Goal: Task Accomplishment & Management: Manage account settings

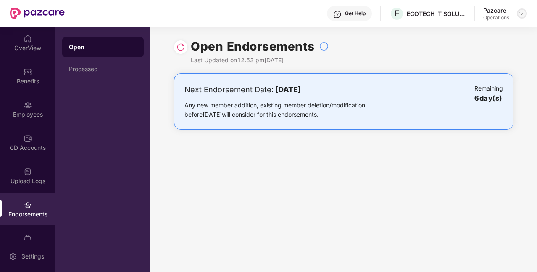
click at [521, 18] on div at bounding box center [522, 13] width 10 height 10
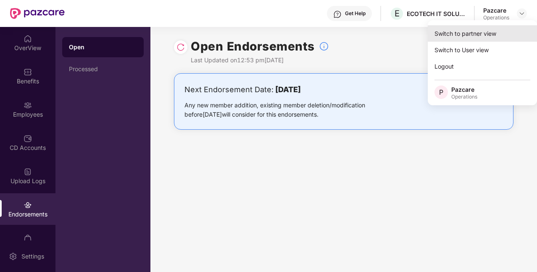
click at [450, 34] on div "Switch to partner view" at bounding box center [482, 33] width 109 height 16
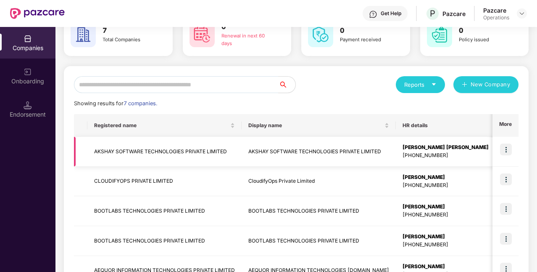
scroll to position [51, 0]
click at [219, 185] on td "CLOUDIFYOPS PRIVATE LIMITED" at bounding box center [164, 181] width 154 height 30
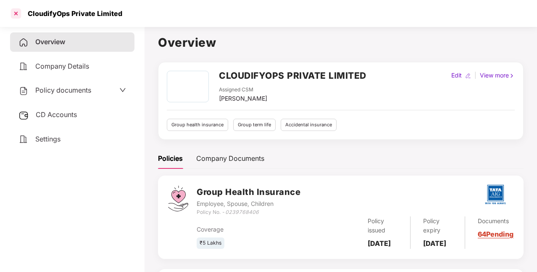
click at [16, 15] on div at bounding box center [15, 13] width 13 height 13
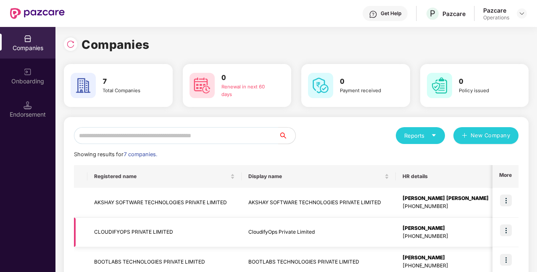
click at [506, 229] on img at bounding box center [506, 230] width 12 height 12
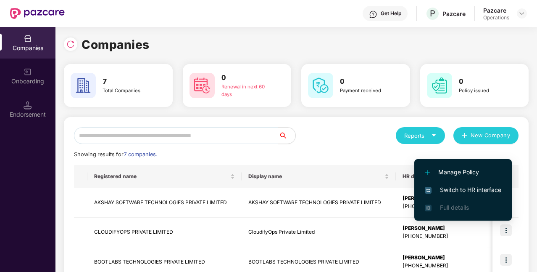
click at [465, 185] on li "Switch to HR interface" at bounding box center [463, 190] width 98 height 18
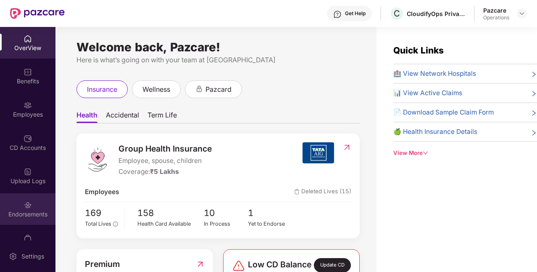
click at [27, 211] on div "Endorsements" at bounding box center [27, 214] width 55 height 8
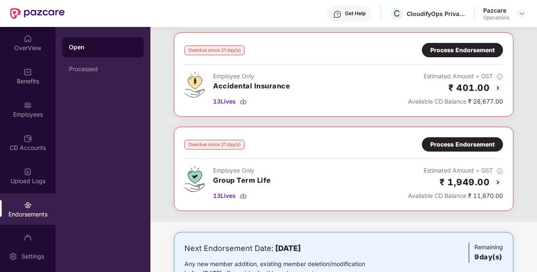
scroll to position [0, 0]
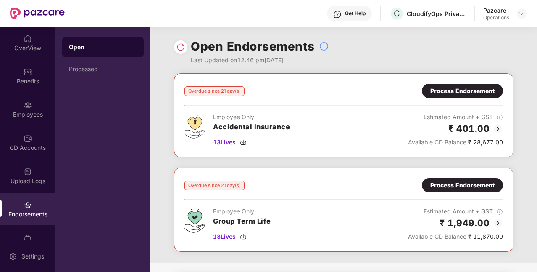
click at [443, 93] on div "Process Endorsement" at bounding box center [462, 90] width 64 height 9
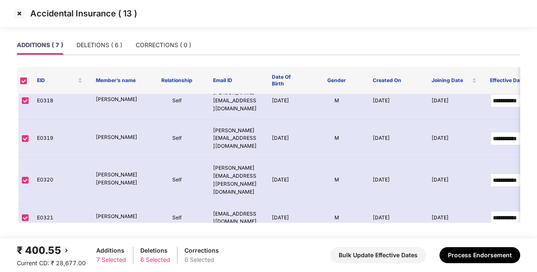
scroll to position [90, 0]
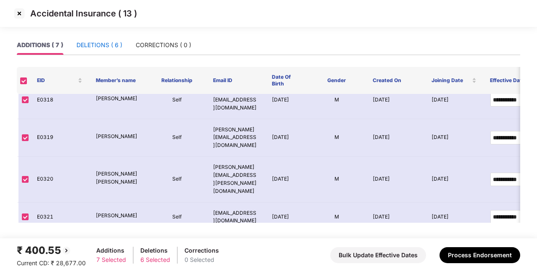
click at [99, 41] on div "DELETIONS ( 6 )" at bounding box center [99, 44] width 46 height 9
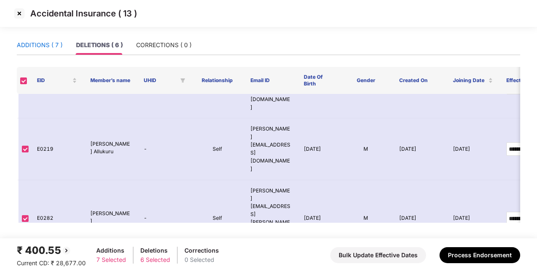
click at [52, 42] on div "ADDITIONS ( 7 )" at bounding box center [40, 44] width 46 height 9
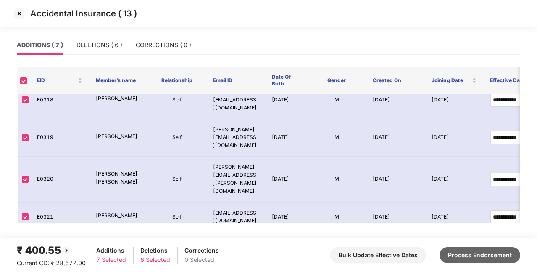
click at [463, 251] on button "Process Endorsement" at bounding box center [480, 255] width 81 height 16
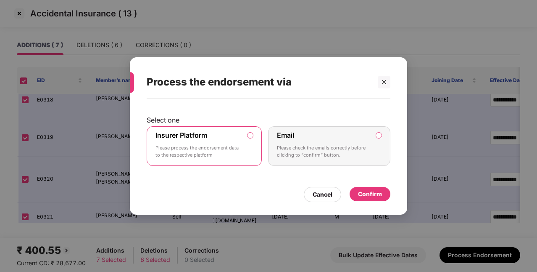
click at [376, 194] on div "Confirm" at bounding box center [370, 193] width 24 height 9
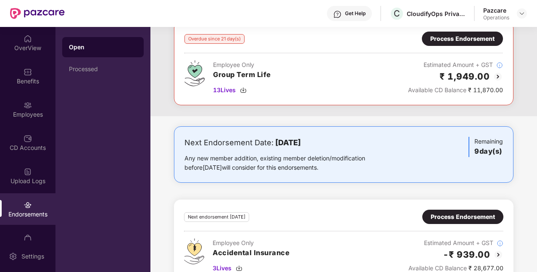
scroll to position [0, 0]
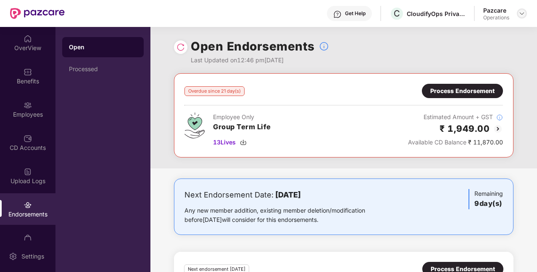
click at [521, 17] on div at bounding box center [522, 13] width 10 height 10
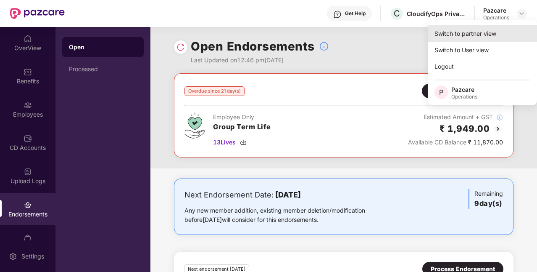
click at [445, 29] on div "Switch to partner view" at bounding box center [482, 33] width 109 height 16
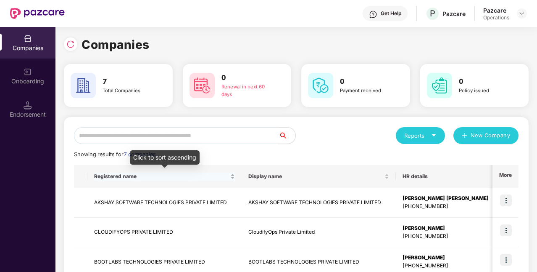
scroll to position [53, 0]
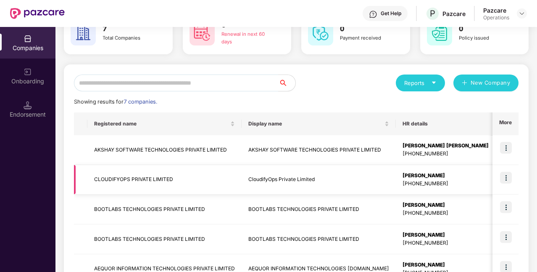
click at [187, 187] on td "CLOUDIFYOPS PRIVATE LIMITED" at bounding box center [164, 180] width 154 height 30
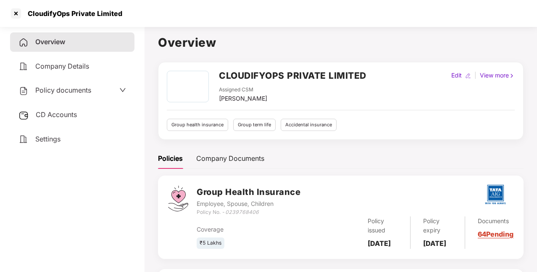
click at [105, 94] on div "Policy documents" at bounding box center [72, 90] width 108 height 11
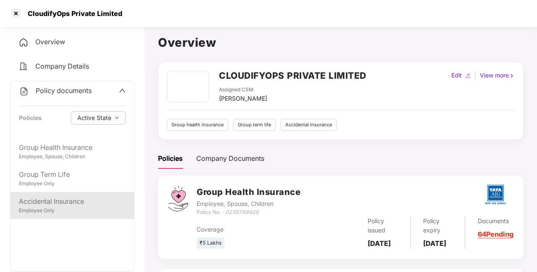
click at [78, 206] on div "Employee Only" at bounding box center [72, 210] width 107 height 8
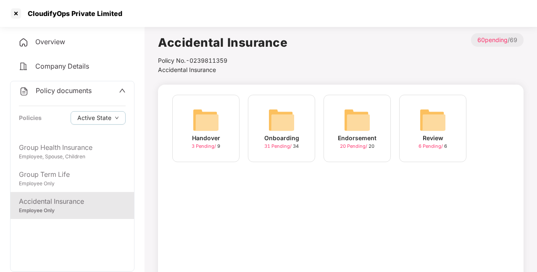
scroll to position [42, 0]
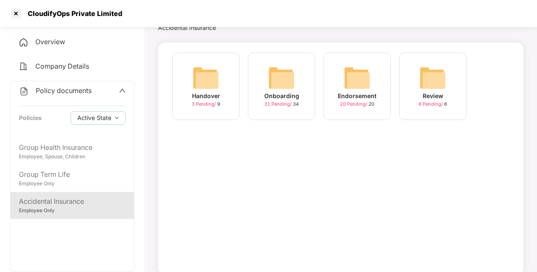
click at [109, 89] on div "Policy documents" at bounding box center [72, 90] width 107 height 11
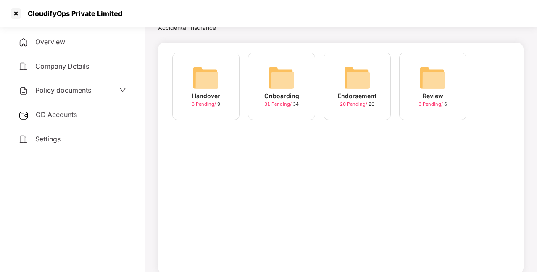
click at [81, 117] on div "CD Accounts" at bounding box center [72, 114] width 124 height 19
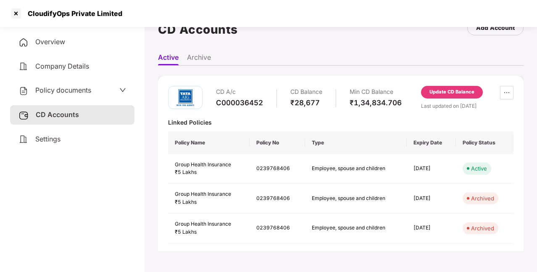
scroll to position [0, 0]
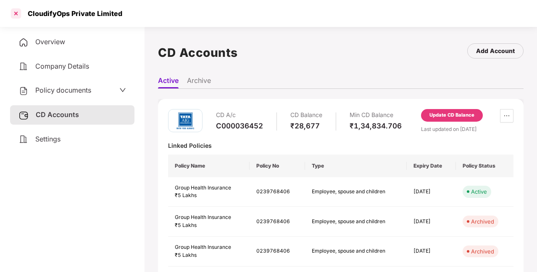
click at [19, 16] on div at bounding box center [15, 13] width 13 height 13
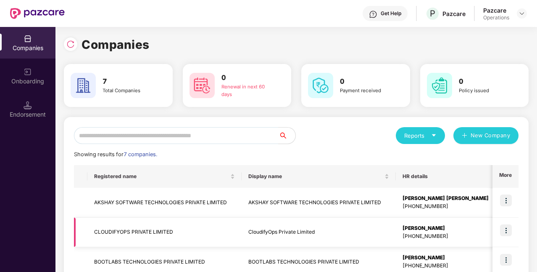
click at [266, 231] on td "CloudifyOps Private Limited" at bounding box center [319, 232] width 154 height 30
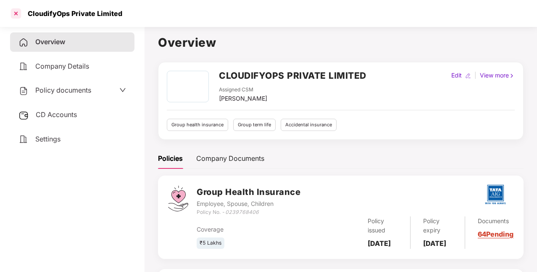
click at [15, 13] on div at bounding box center [15, 13] width 13 height 13
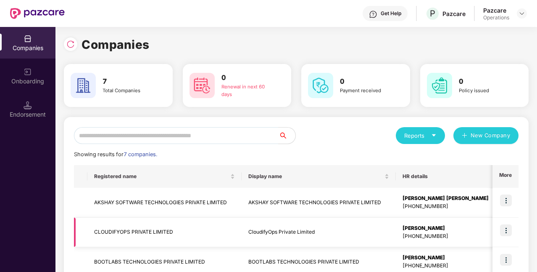
click at [261, 237] on td "CloudifyOps Private Limited" at bounding box center [319, 232] width 154 height 30
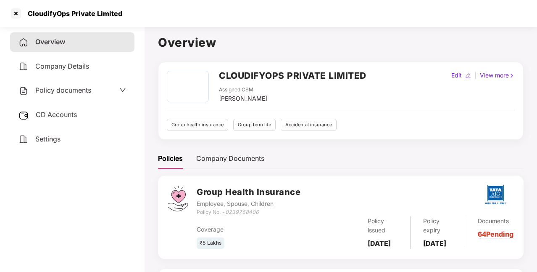
click at [79, 115] on div "CD Accounts" at bounding box center [72, 114] width 124 height 19
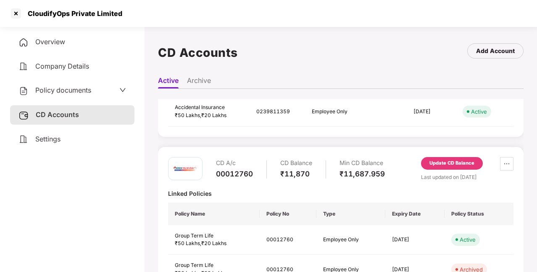
scroll to position [228, 0]
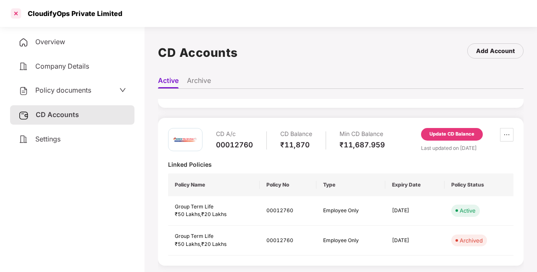
click at [19, 14] on div at bounding box center [15, 13] width 13 height 13
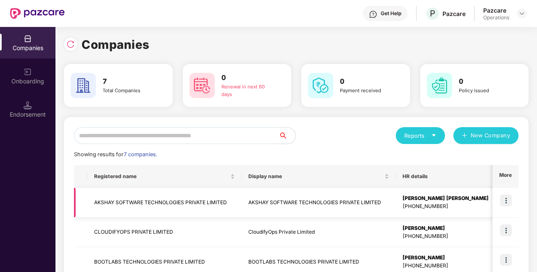
scroll to position [48, 0]
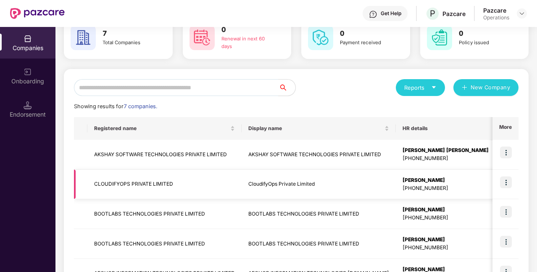
click at [509, 178] on img at bounding box center [506, 182] width 12 height 12
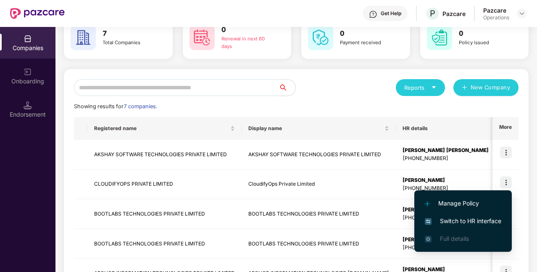
click at [478, 218] on span "Switch to HR interface" at bounding box center [463, 220] width 76 height 9
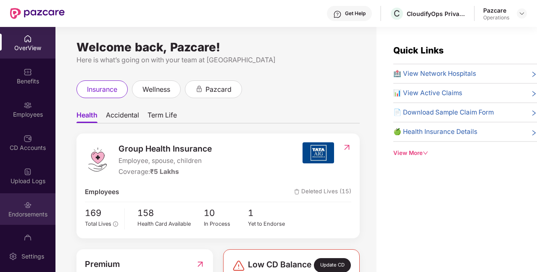
click at [26, 214] on div "Endorsements" at bounding box center [27, 214] width 55 height 8
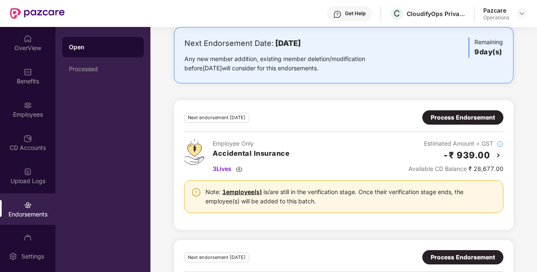
scroll to position [0, 0]
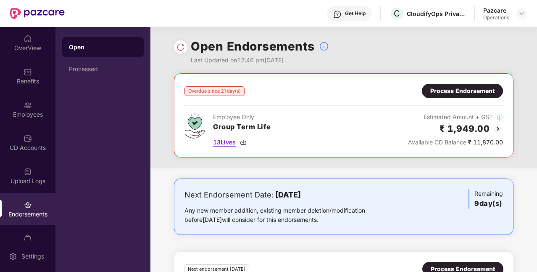
click at [246, 142] on img at bounding box center [243, 142] width 7 height 7
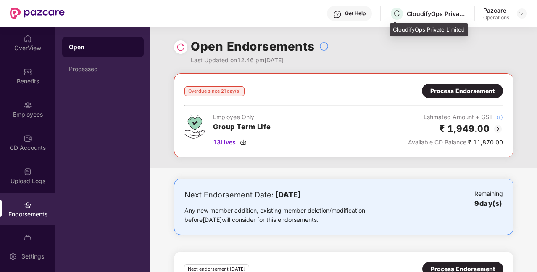
click at [430, 16] on div "CloudifyOps Private Limited" at bounding box center [436, 14] width 59 height 8
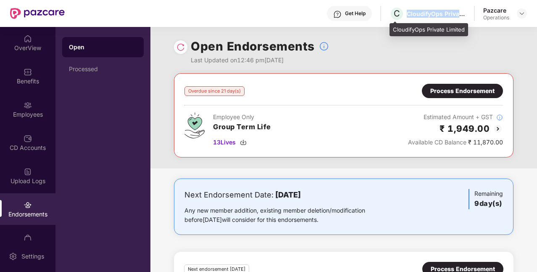
copy div "CloudifyOps Private Limited"
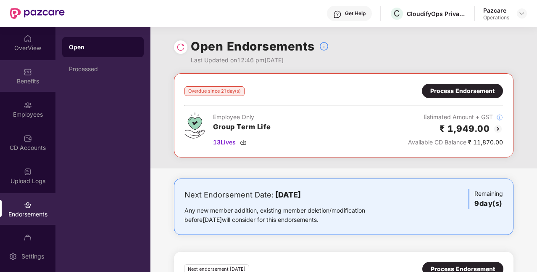
click at [29, 80] on div "Benefits" at bounding box center [27, 81] width 55 height 8
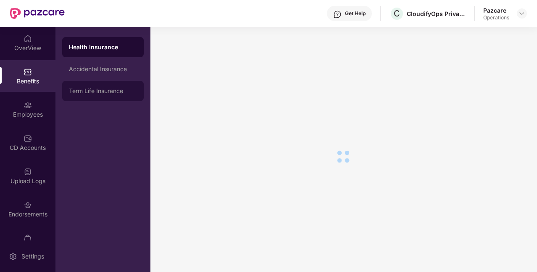
click at [81, 91] on div "Term Life Insurance" at bounding box center [103, 90] width 68 height 7
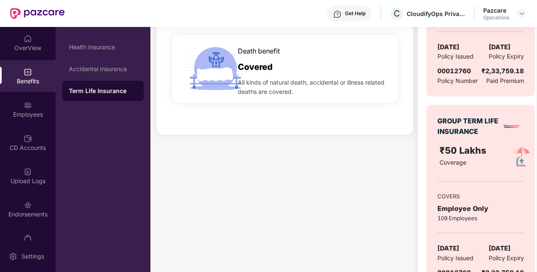
scroll to position [213, 0]
click at [458, 73] on span "00012760" at bounding box center [455, 71] width 34 height 8
copy span "00012760"
click at [14, 208] on div "Endorsements" at bounding box center [27, 209] width 55 height 32
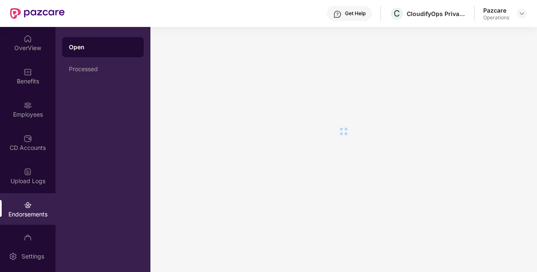
scroll to position [0, 0]
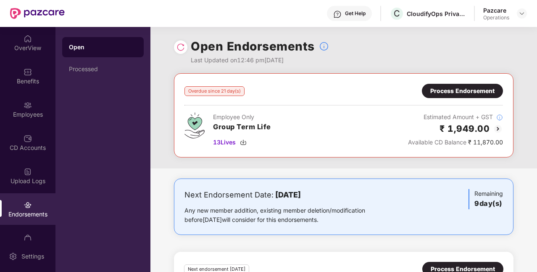
click at [446, 92] on div "Process Endorsement" at bounding box center [462, 90] width 64 height 9
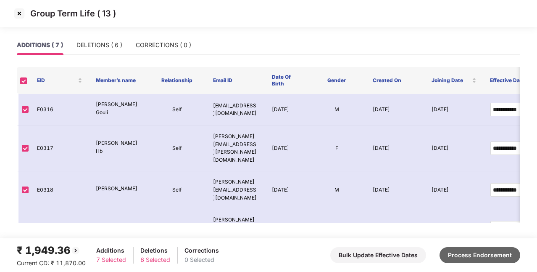
click at [481, 254] on button "Process Endorsement" at bounding box center [480, 255] width 81 height 16
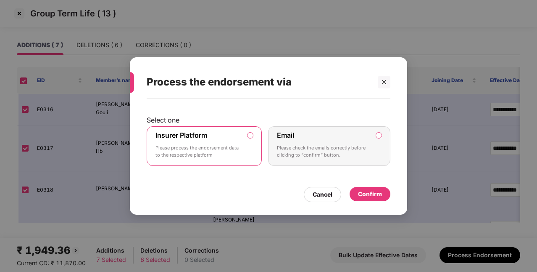
click at [368, 195] on div "Confirm" at bounding box center [370, 193] width 24 height 9
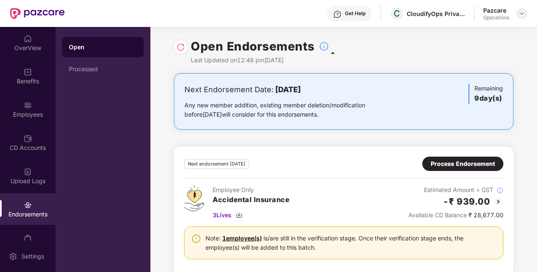
click at [520, 13] on img at bounding box center [522, 13] width 7 height 7
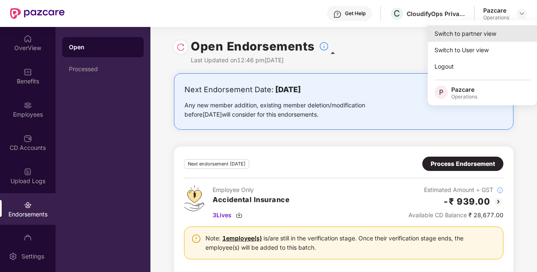
click at [456, 34] on div "Switch to partner view" at bounding box center [482, 33] width 109 height 16
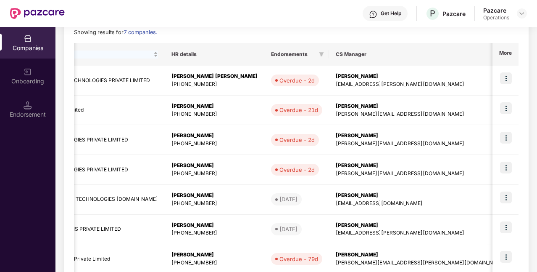
scroll to position [0, 238]
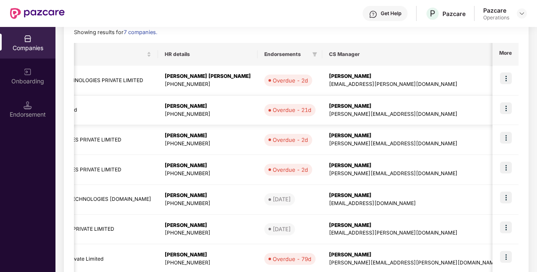
click at [500, 111] on img at bounding box center [506, 108] width 12 height 12
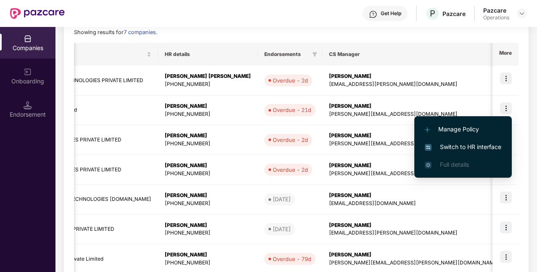
click at [464, 144] on span "Switch to HR interface" at bounding box center [463, 146] width 76 height 9
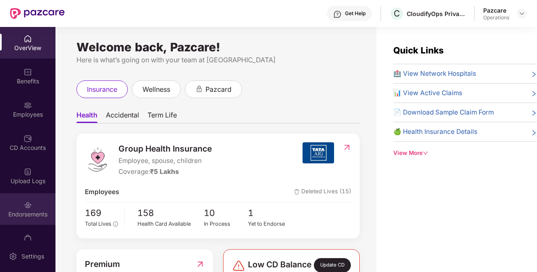
click at [28, 210] on div "Endorsements" at bounding box center [27, 214] width 55 height 8
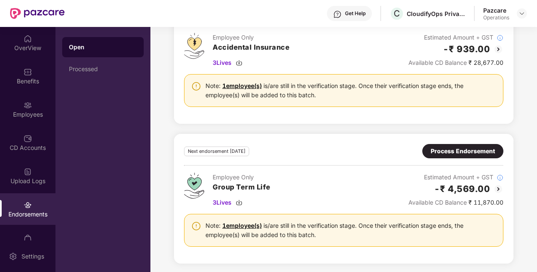
scroll to position [0, 0]
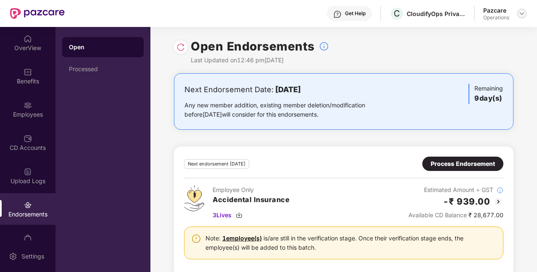
click at [525, 15] on img at bounding box center [522, 13] width 7 height 7
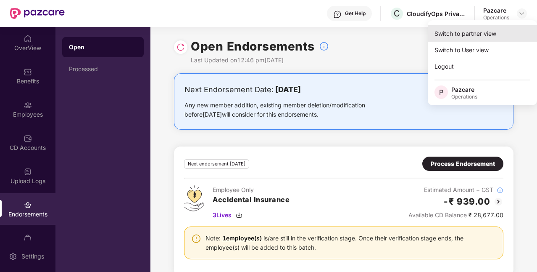
click at [457, 36] on div "Switch to partner view" at bounding box center [482, 33] width 109 height 16
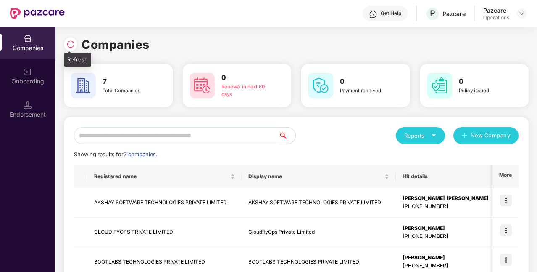
click at [70, 44] on img at bounding box center [70, 44] width 8 height 8
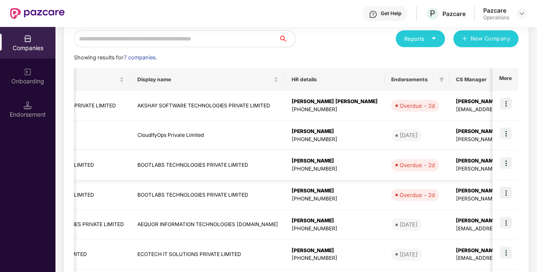
scroll to position [0, 110]
click at [508, 161] on img at bounding box center [506, 163] width 12 height 12
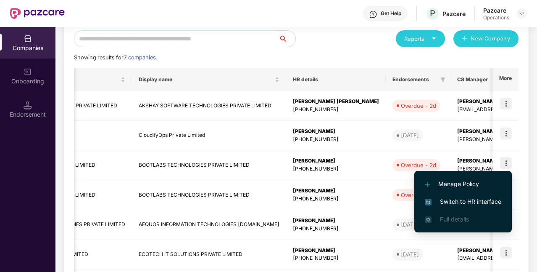
click at [446, 200] on span "Switch to HR interface" at bounding box center [463, 201] width 76 height 9
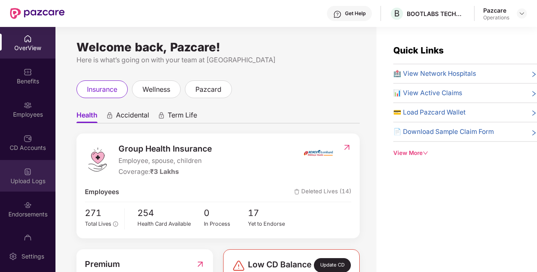
click at [24, 182] on div "Upload Logs" at bounding box center [27, 181] width 55 height 8
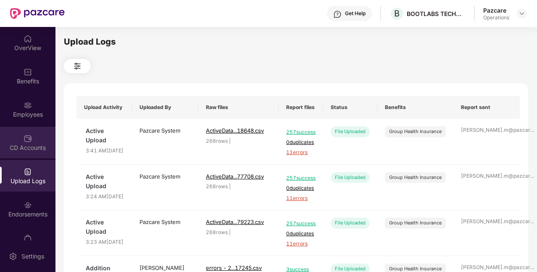
click at [40, 144] on div "CD Accounts" at bounding box center [27, 147] width 55 height 8
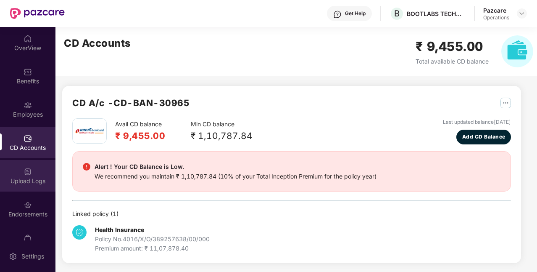
click at [17, 177] on div "Upload Logs" at bounding box center [27, 181] width 55 height 8
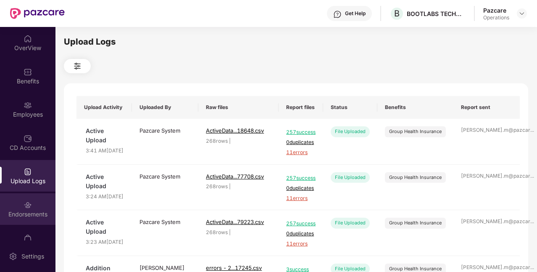
click at [20, 205] on div "Endorsements" at bounding box center [27, 209] width 55 height 32
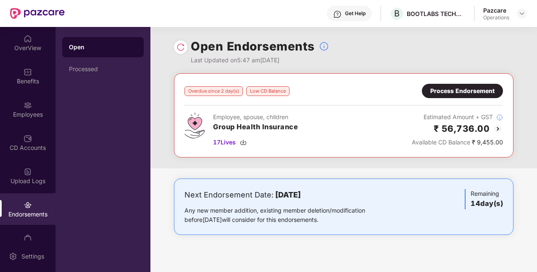
click at [477, 88] on div "Process Endorsement" at bounding box center [462, 90] width 64 height 9
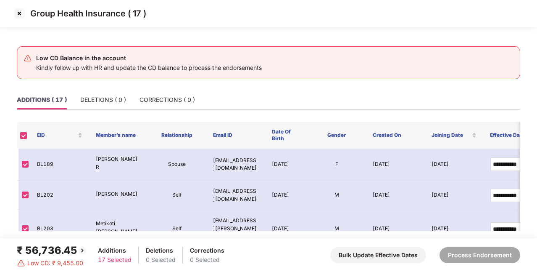
click at [18, 12] on img at bounding box center [19, 13] width 13 height 13
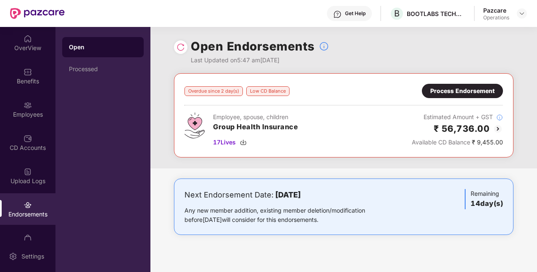
click at [182, 50] on img at bounding box center [181, 47] width 8 height 8
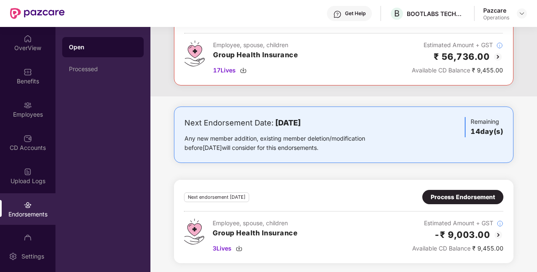
scroll to position [0, 0]
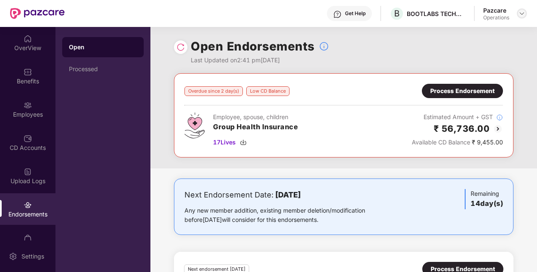
click at [523, 12] on img at bounding box center [522, 13] width 7 height 7
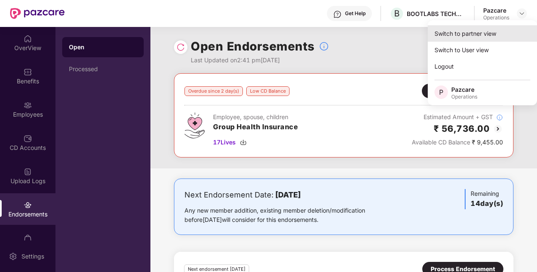
click at [457, 32] on div "Switch to partner view" at bounding box center [482, 33] width 109 height 16
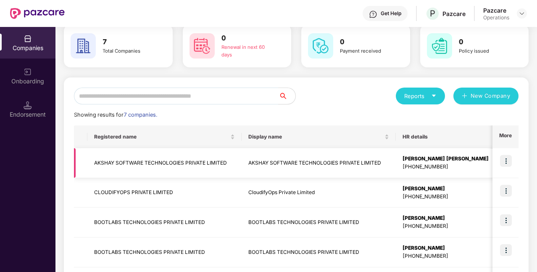
click at [166, 161] on td "AKSHAY SOFTWARE TECHNOLOGIES PRIVATE LIMITED" at bounding box center [164, 163] width 154 height 30
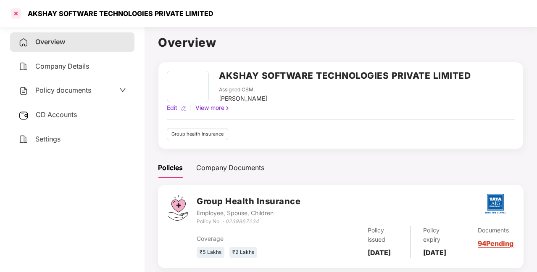
click at [17, 12] on div at bounding box center [15, 13] width 13 height 13
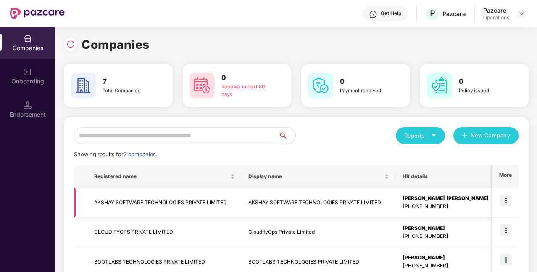
click at [505, 202] on img at bounding box center [506, 200] width 12 height 12
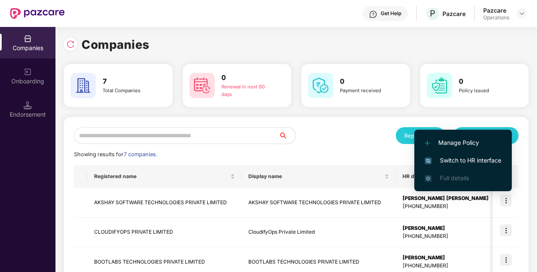
click at [472, 162] on span "Switch to HR interface" at bounding box center [463, 160] width 76 height 9
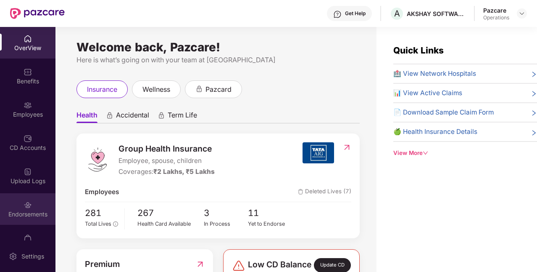
click at [16, 210] on div "Endorsements" at bounding box center [27, 214] width 55 height 8
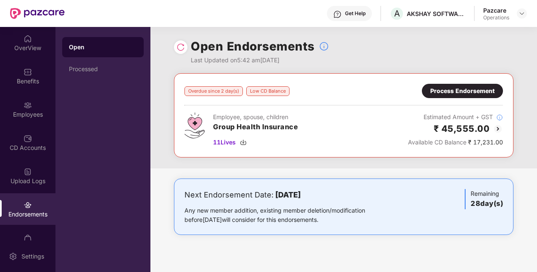
click at [475, 92] on div "Process Endorsement" at bounding box center [462, 90] width 64 height 9
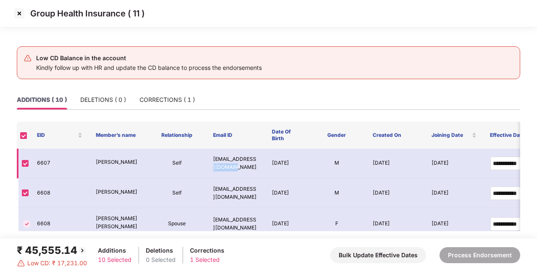
drag, startPoint x: 253, startPoint y: 172, endPoint x: 256, endPoint y: 151, distance: 20.8
click at [256, 151] on td "[EMAIL_ADDRESS][DOMAIN_NAME]" at bounding box center [235, 163] width 59 height 30
click at [158, 105] on div "CORRECTIONS ( 1 )" at bounding box center [167, 99] width 55 height 19
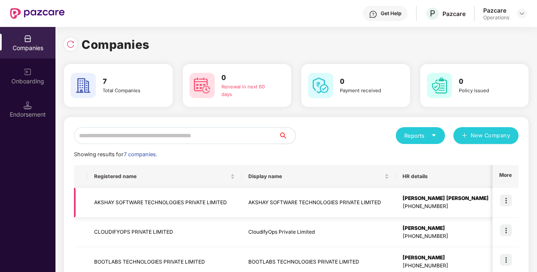
click at [133, 209] on td "AKSHAY SOFTWARE TECHNOLOGIES PRIVATE LIMITED" at bounding box center [164, 202] width 154 height 30
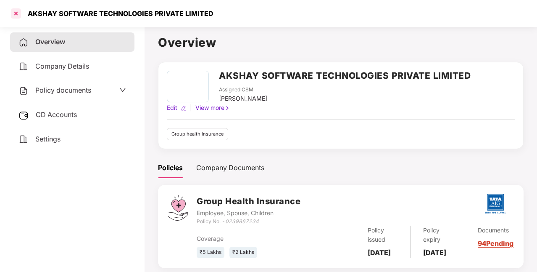
click at [17, 12] on div at bounding box center [15, 13] width 13 height 13
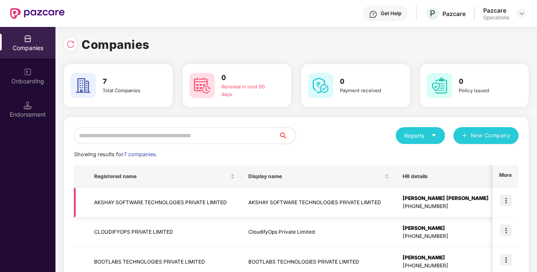
click at [508, 197] on img at bounding box center [506, 200] width 12 height 12
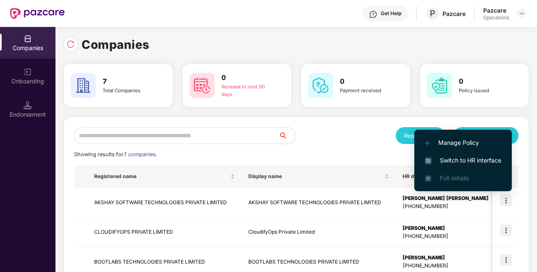
click at [465, 158] on span "Switch to HR interface" at bounding box center [463, 160] width 76 height 9
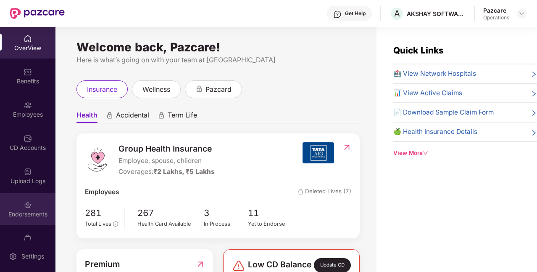
click at [30, 213] on div "Endorsements" at bounding box center [27, 214] width 55 height 8
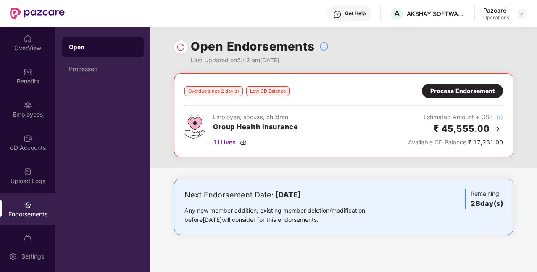
click at [320, 111] on div "Overdue since 2 day(s) Low CD Balance Process Endorsement Employee, spouse, chi…" at bounding box center [344, 115] width 319 height 63
click at [23, 183] on div "Upload Logs" at bounding box center [27, 181] width 55 height 8
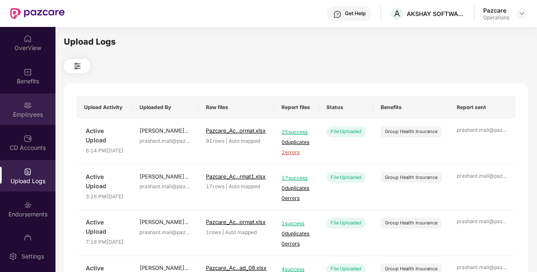
click at [34, 118] on div "Employees" at bounding box center [27, 114] width 55 height 8
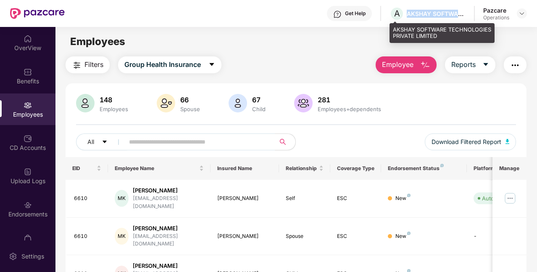
drag, startPoint x: 409, startPoint y: 13, endPoint x: 462, endPoint y: 18, distance: 54.0
click at [462, 18] on div "A AKSHAY SOFTWARE TECHNOLOGIES PRIVATE LIMITED" at bounding box center [428, 13] width 76 height 15
copy div "AKSHAY SOFTWAR"
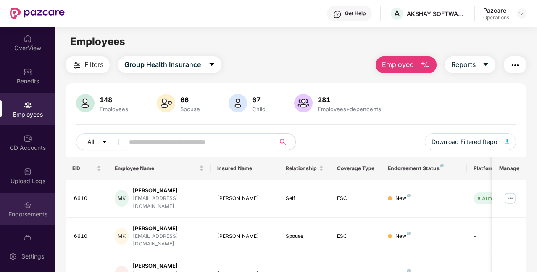
click at [42, 220] on div "Endorsements" at bounding box center [27, 209] width 55 height 32
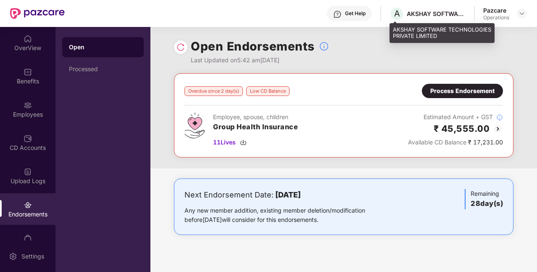
click at [462, 14] on div "AKSHAY SOFTWARE TECHNOLOGIES PRIVATE LIMITED" at bounding box center [436, 14] width 59 height 8
copy div "AKSHAY SOFTWARE TECHNOLOGIES PRIVATE LIMITED"
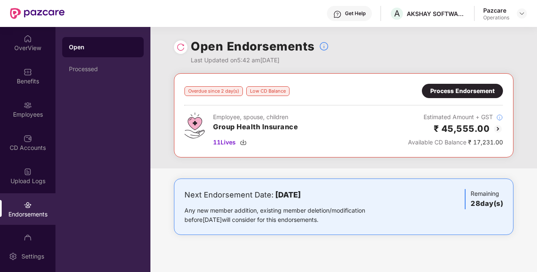
click at [436, 91] on div "Process Endorsement" at bounding box center [462, 90] width 64 height 9
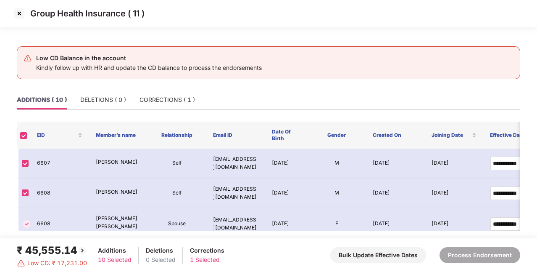
click at [19, 14] on img at bounding box center [19, 13] width 13 height 13
